Goal: Task Accomplishment & Management: Manage account settings

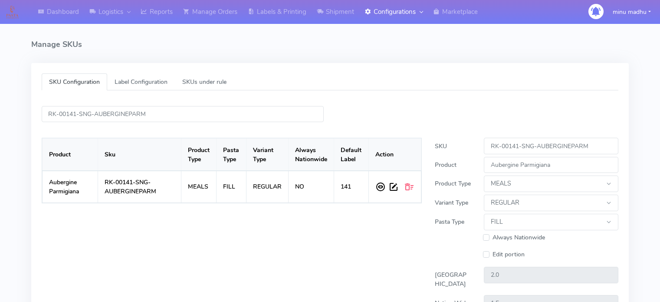
select select "MEALS"
select select "REGULAR"
select select "FILL"
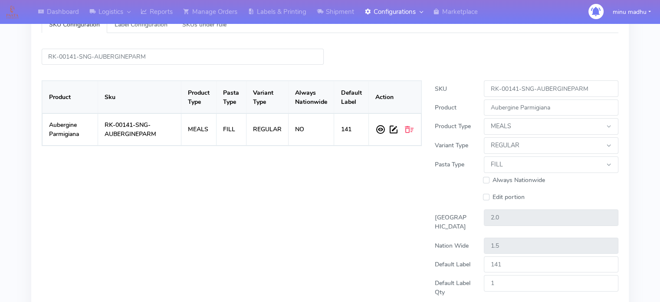
scroll to position [57, 0]
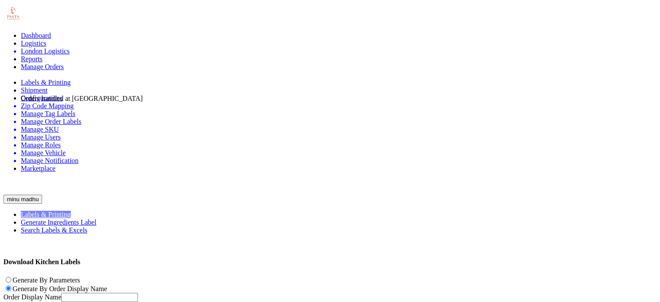
click at [64, 63] on link "Manage Orders" at bounding box center [42, 66] width 43 height 7
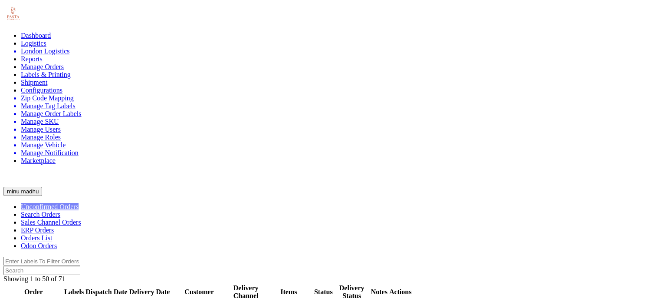
click at [60, 211] on span "Search Orders" at bounding box center [41, 214] width 40 height 7
checkbox input "true"
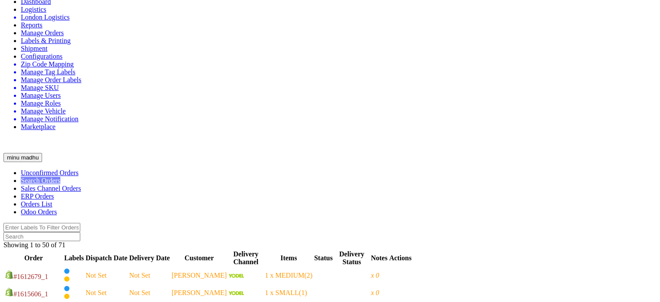
scroll to position [32, 0]
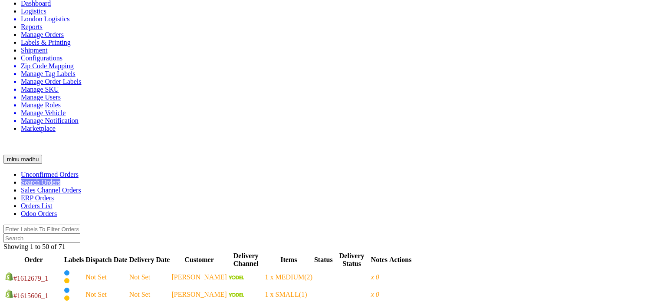
checkbox input "true"
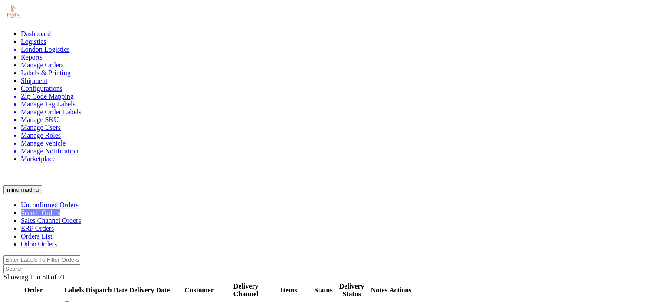
scroll to position [0, 0]
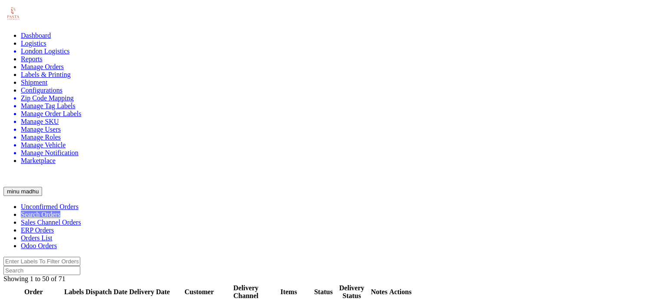
type input "2025-08-21"
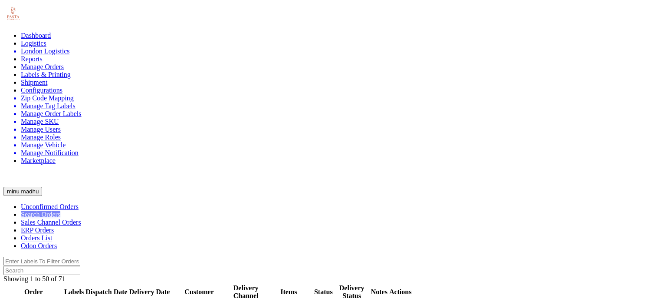
type input "2025-08-22"
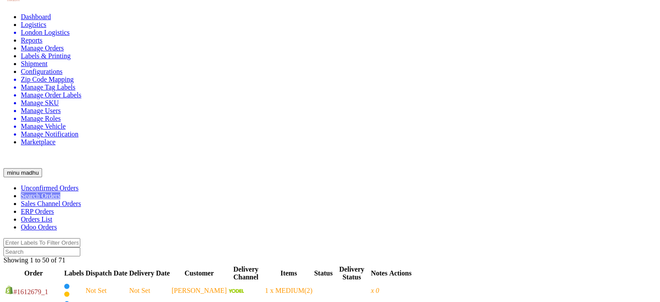
scroll to position [3, 0]
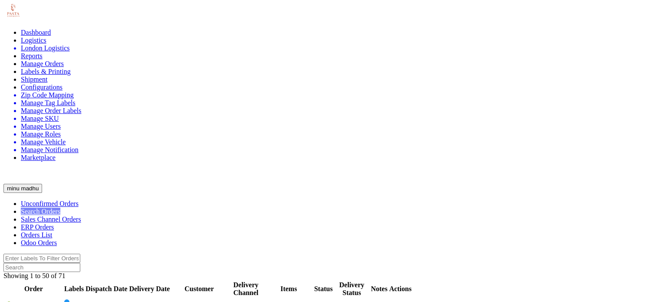
type input "2025-08-22"
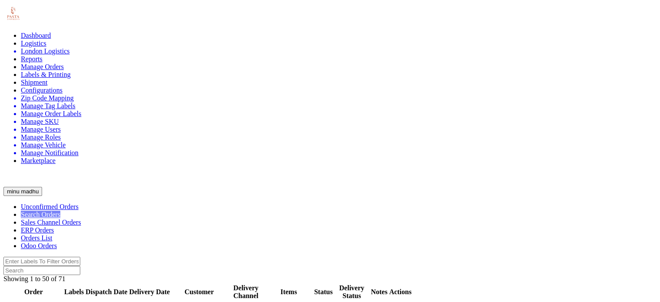
scroll to position [5, 0]
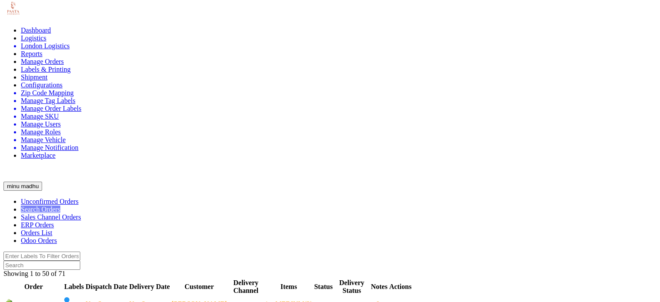
paste input "#2488ATAVI"
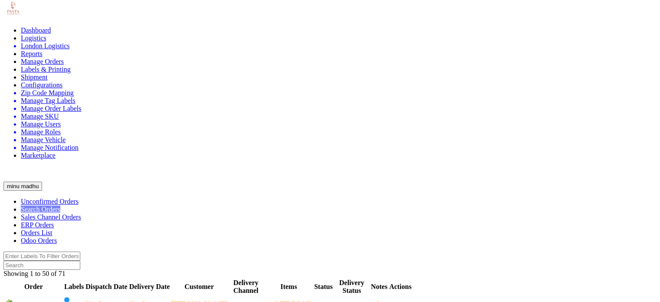
type input "#2488ATAVI"
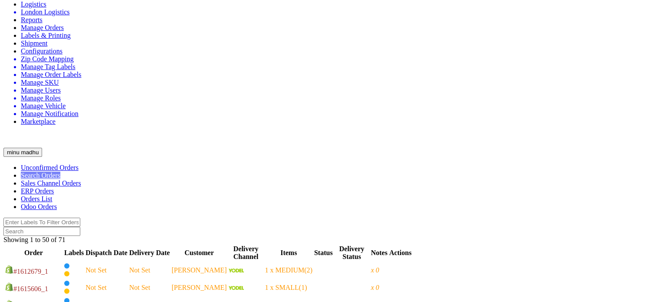
scroll to position [41, 0]
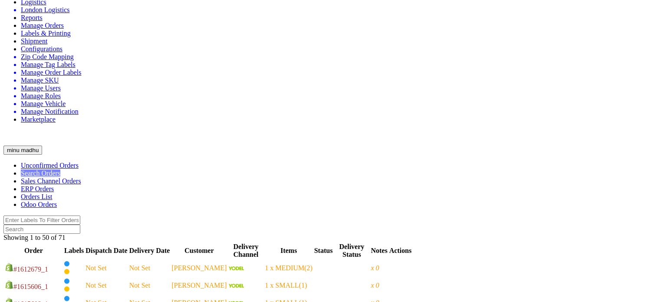
type input "#2489ATAVI"
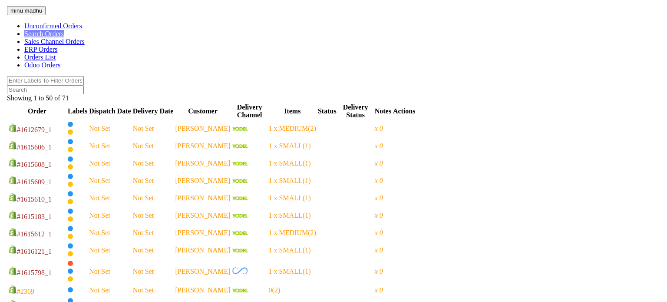
scroll to position [181, 0]
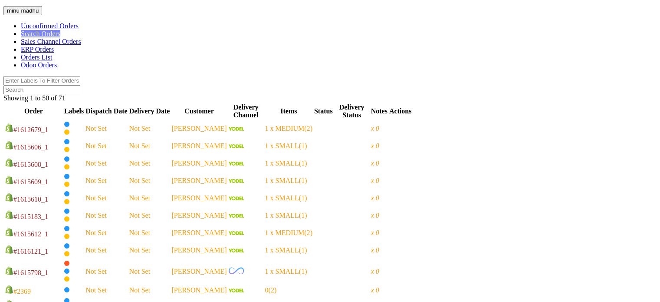
select select "5"
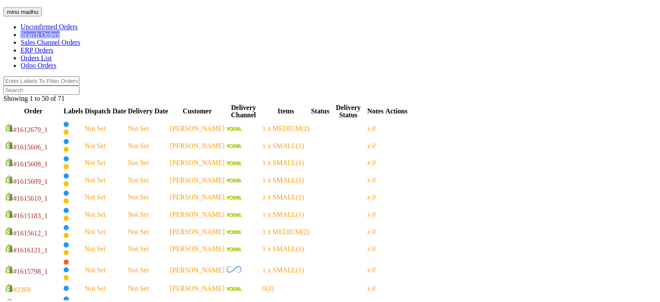
scroll to position [0, 0]
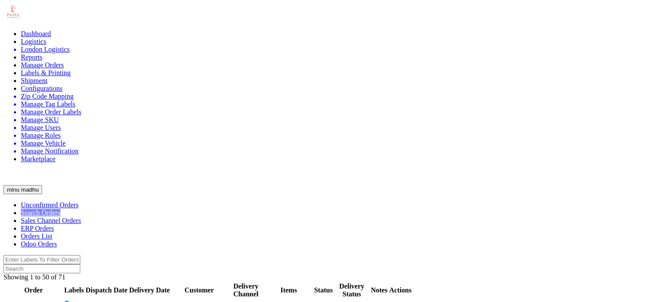
scroll to position [3, 0]
type input "#2490ATAVI"
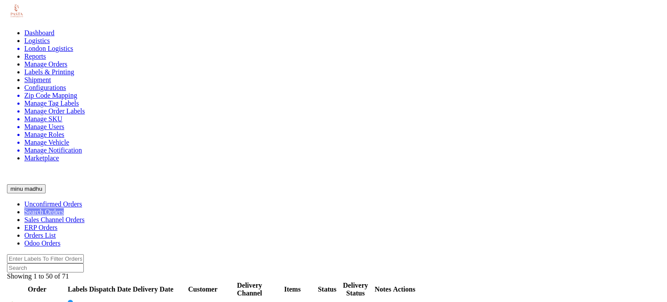
scroll to position [146, 0]
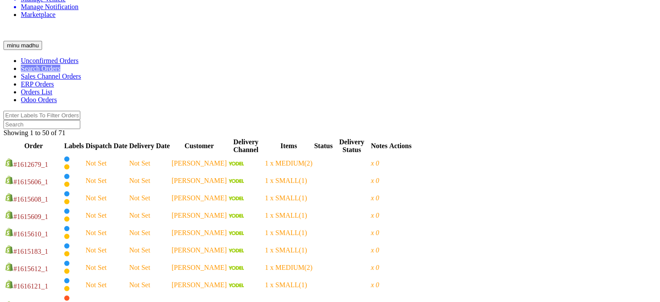
select select "5"
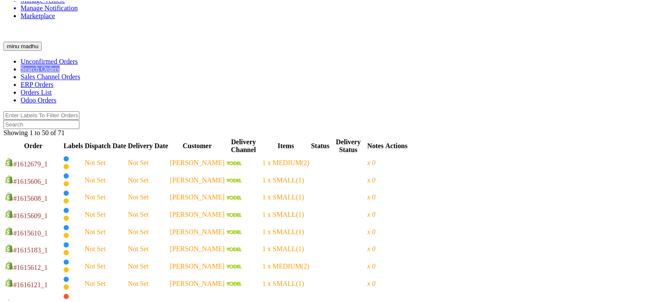
scroll to position [0, 0]
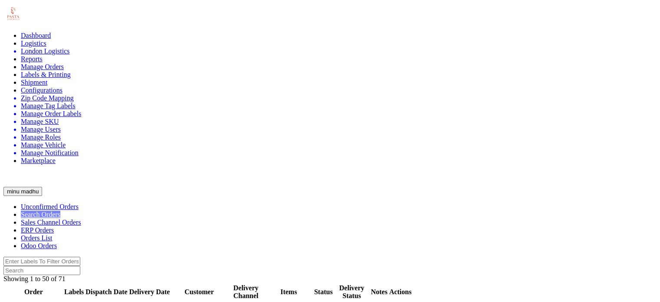
type input "#2489ATAVI"
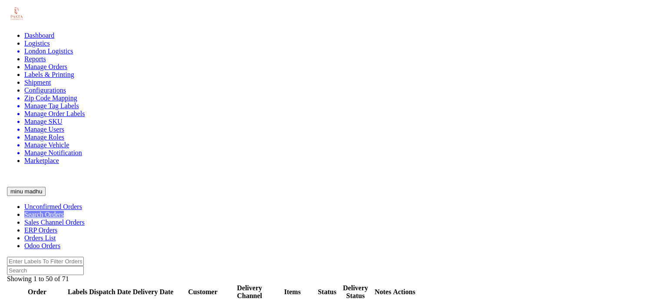
scroll to position [146, 0]
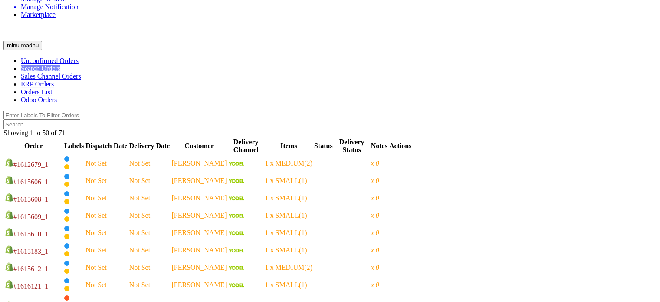
select select "5"
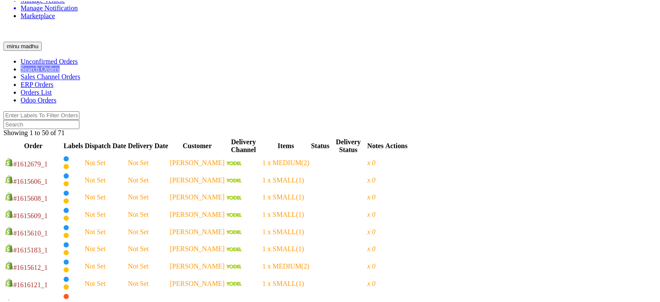
scroll to position [0, 0]
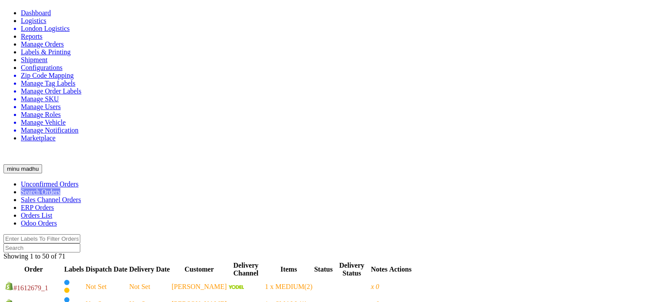
scroll to position [22, 0]
type input "#2488ATAVI"
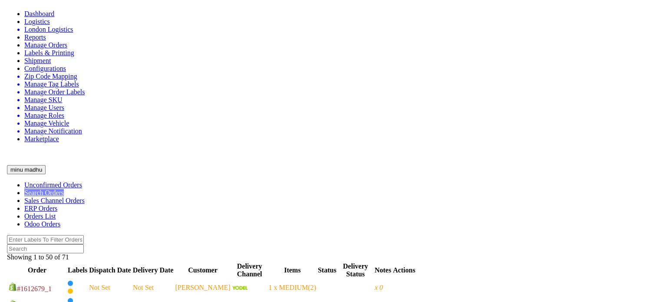
scroll to position [146, 0]
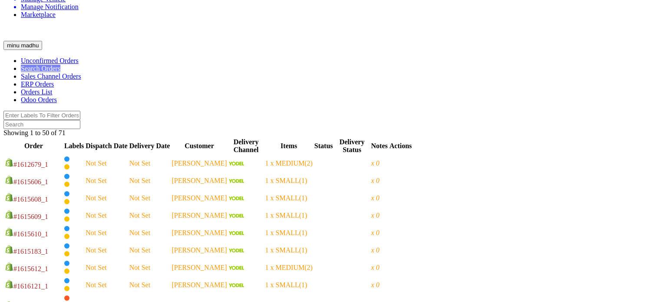
select select "5"
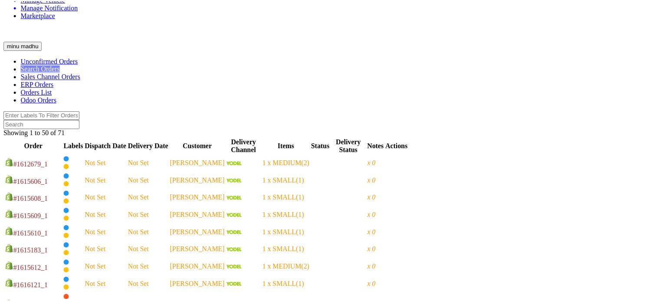
scroll to position [4, 0]
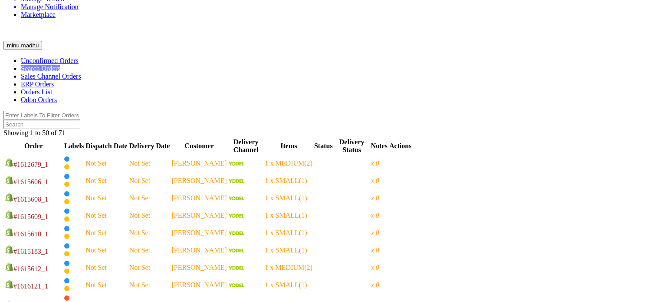
scroll to position [0, 0]
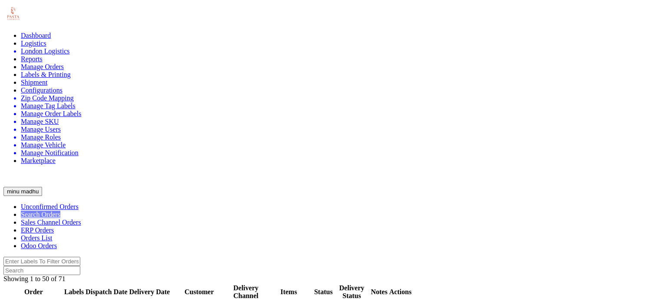
type input "#2490ATAVI"
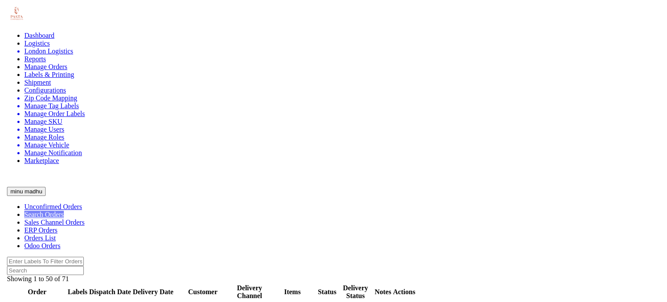
scroll to position [146, 0]
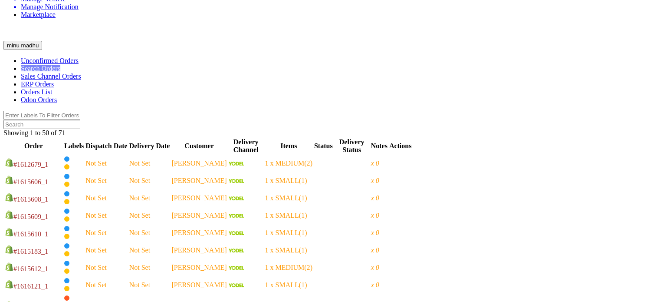
select select "5"
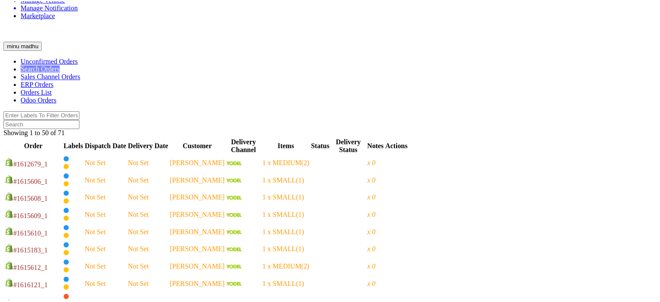
scroll to position [0, 0]
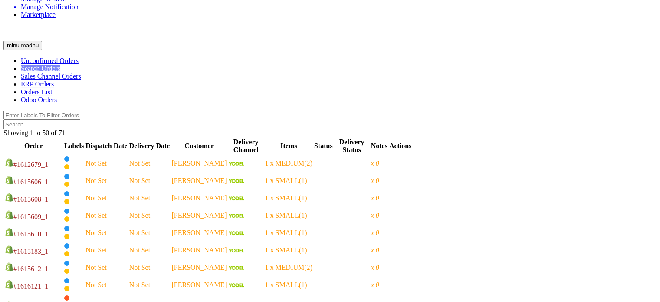
select select "5"
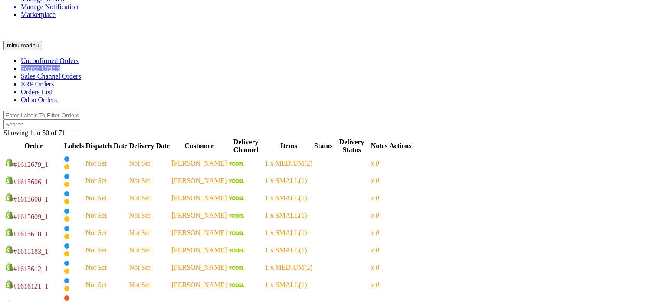
select select "5"
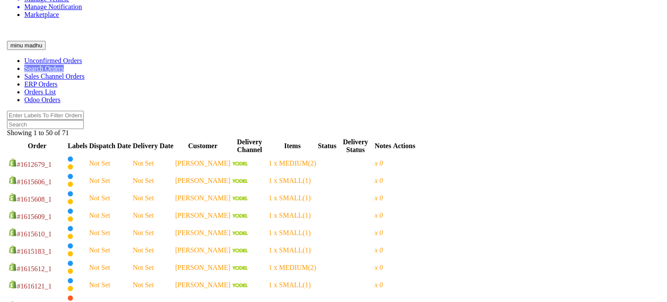
scroll to position [182, 0]
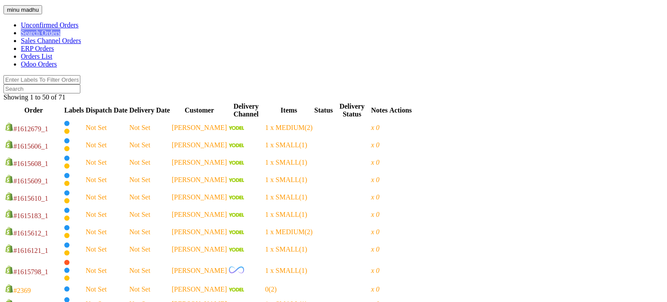
select select "5"
drag, startPoint x: 104, startPoint y: 69, endPoint x: 59, endPoint y: 67, distance: 44.8
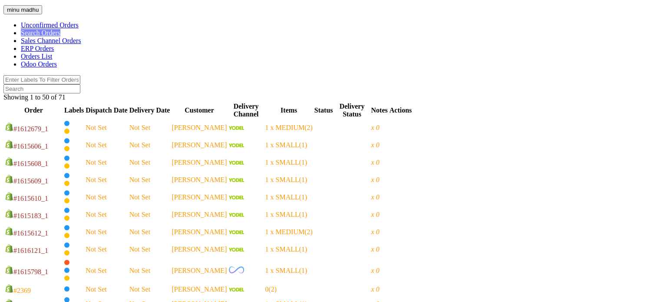
copy strong "#2490ATAVI_1"
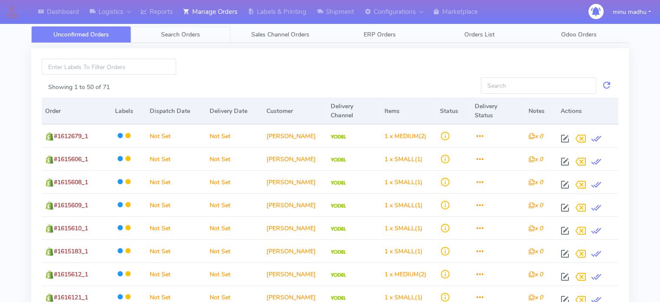
click at [188, 35] on span "Search Orders" at bounding box center [180, 34] width 39 height 8
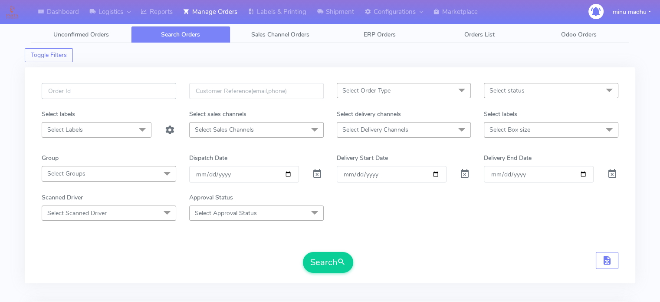
click at [130, 92] on input "text" at bounding box center [109, 91] width 135 height 16
drag, startPoint x: 99, startPoint y: 92, endPoint x: 46, endPoint y: 88, distance: 53.1
click at [46, 88] on input "#2490ATAVI" at bounding box center [109, 91] width 135 height 16
paste input "_1"
type input "#2490ATAVI_1"
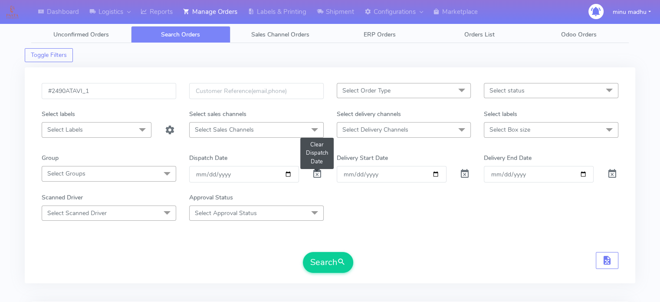
click at [317, 173] on span at bounding box center [317, 176] width 10 height 8
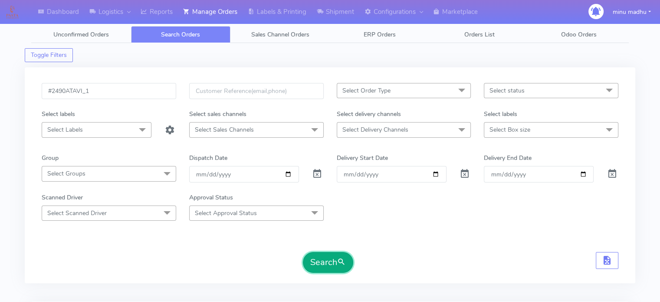
click at [319, 262] on button "Search" at bounding box center [328, 262] width 50 height 21
click at [264, 171] on input "date" at bounding box center [244, 174] width 110 height 16
click at [289, 175] on input "date" at bounding box center [244, 174] width 110 height 16
type input "2025-08-22"
drag, startPoint x: 111, startPoint y: 94, endPoint x: 38, endPoint y: 93, distance: 73.0
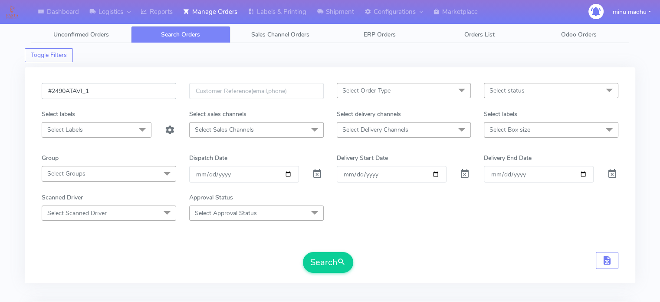
click at [38, 93] on div "#2490ATAVI_1" at bounding box center [109, 96] width 148 height 26
click at [326, 260] on button "Search" at bounding box center [328, 262] width 50 height 21
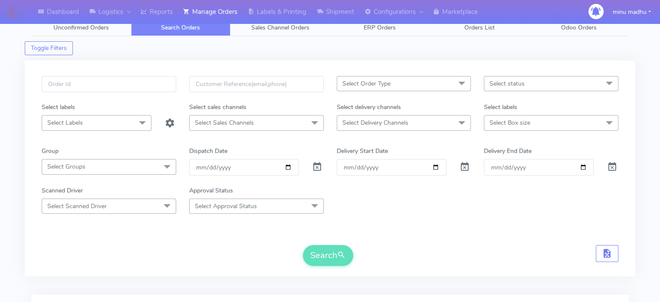
scroll to position [7, 0]
click at [405, 83] on span "Select Order Type" at bounding box center [404, 83] width 135 height 15
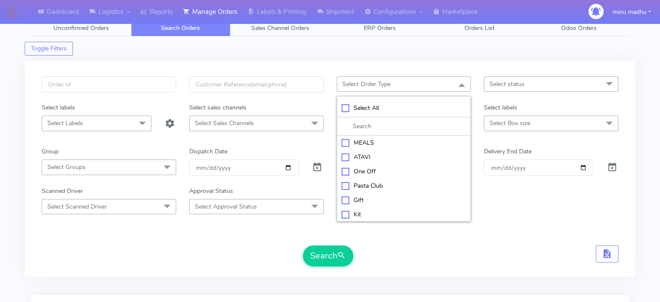
click at [344, 154] on div "ATAVI" at bounding box center [404, 156] width 125 height 9
checkbox input "true"
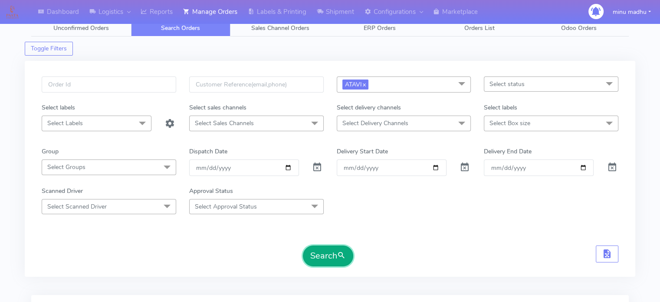
click at [325, 253] on button "Search" at bounding box center [328, 255] width 50 height 21
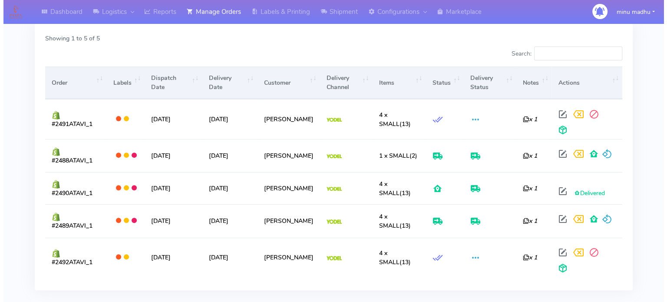
scroll to position [272, 0]
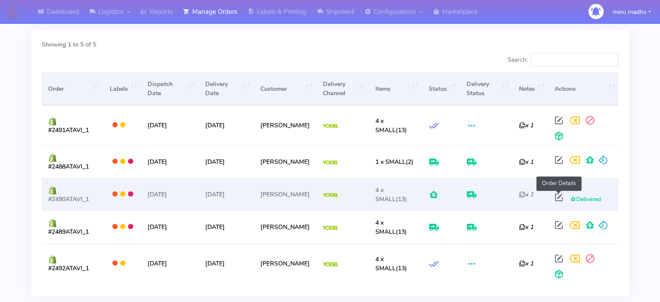
click at [556, 195] on span at bounding box center [559, 199] width 16 height 8
select select "5"
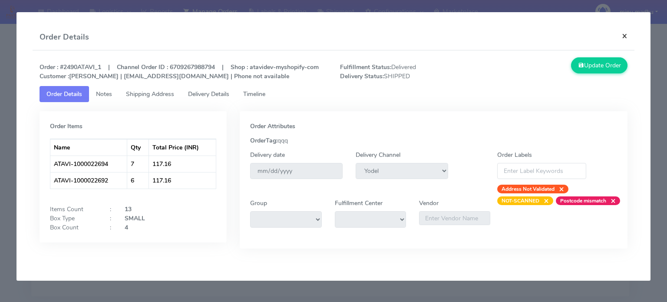
click at [625, 37] on button "×" at bounding box center [625, 35] width 20 height 23
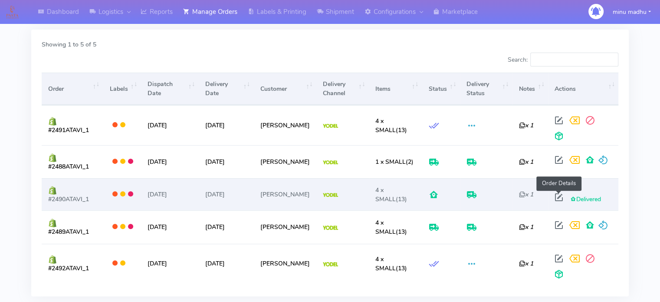
click at [559, 196] on span at bounding box center [559, 199] width 16 height 8
select select "5"
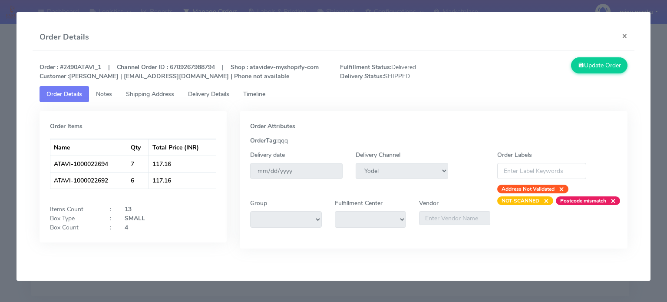
click at [104, 93] on span "Notes" at bounding box center [104, 94] width 16 height 8
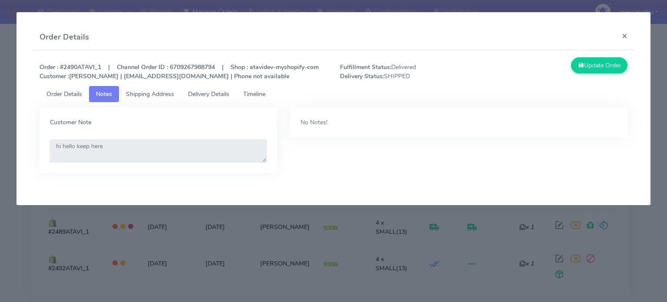
click at [153, 93] on span "Shipping Address" at bounding box center [150, 94] width 48 height 8
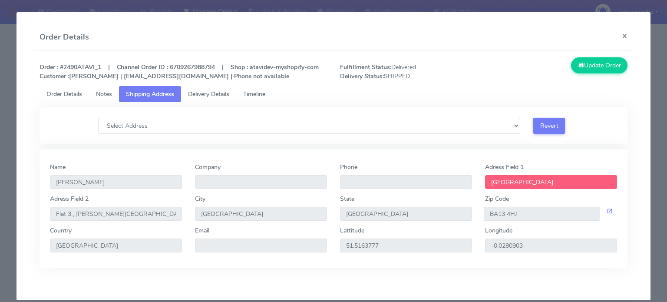
click at [210, 90] on span "Delivery Details" at bounding box center [208, 94] width 41 height 8
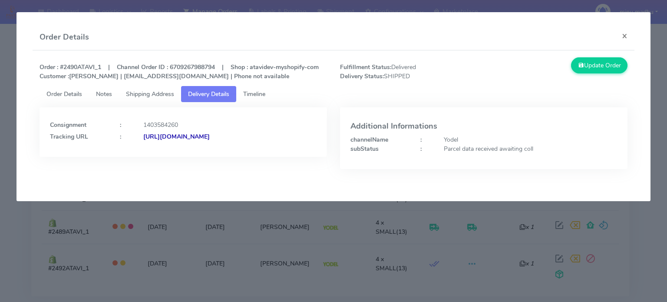
click at [257, 95] on span "Timeline" at bounding box center [254, 94] width 22 height 8
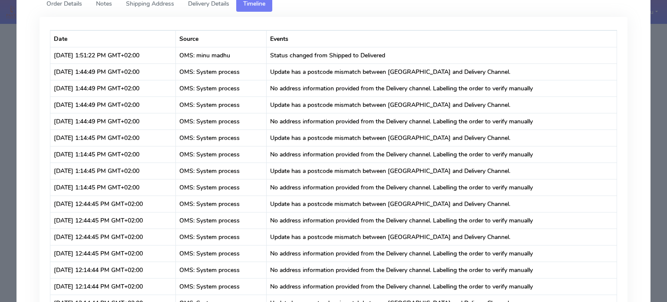
scroll to position [0, 0]
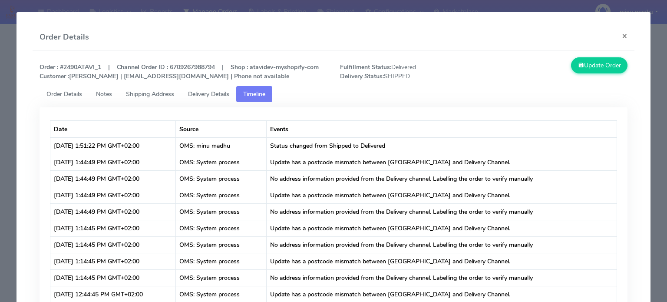
click at [159, 97] on span "Shipping Address" at bounding box center [150, 94] width 48 height 8
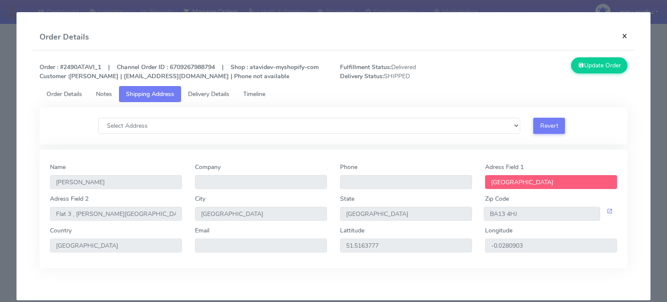
click at [617, 35] on button "×" at bounding box center [625, 35] width 20 height 23
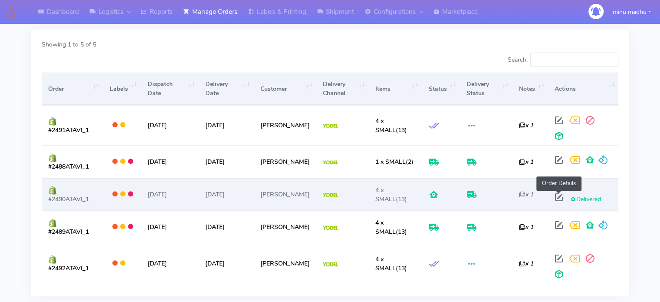
click at [562, 198] on span at bounding box center [559, 199] width 16 height 8
select select "5"
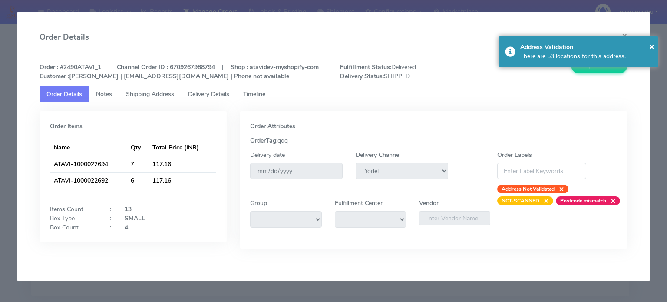
click at [257, 94] on span "Timeline" at bounding box center [254, 94] width 22 height 8
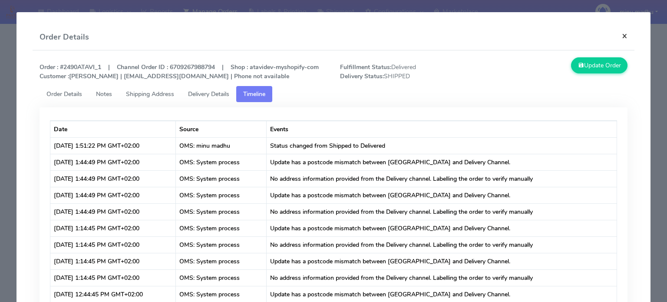
click at [617, 36] on button "×" at bounding box center [625, 35] width 20 height 23
